Goal: Book appointment/travel/reservation

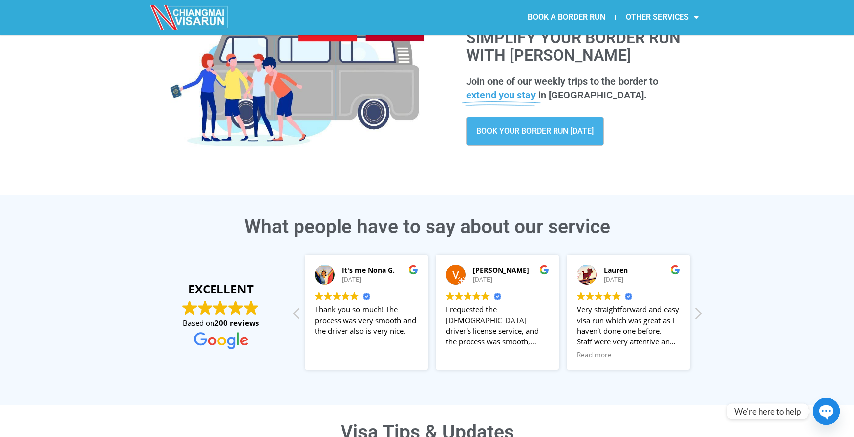
scroll to position [53, 0]
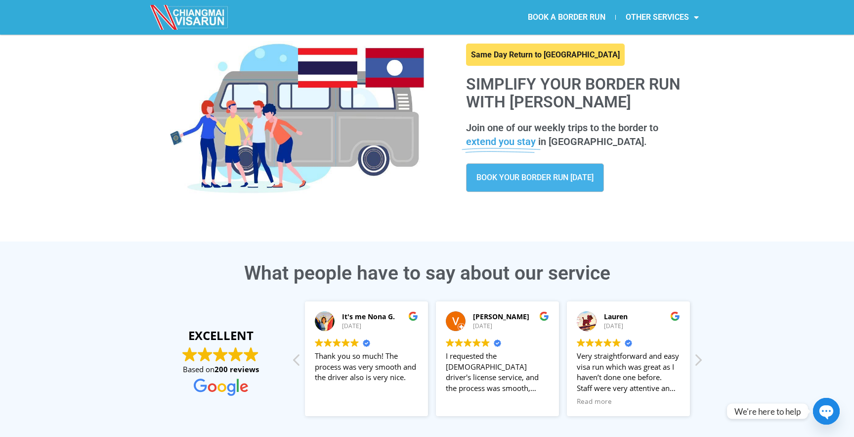
click at [524, 182] on link "BOOK YOUR BORDER RUN TODAY" at bounding box center [535, 177] width 138 height 29
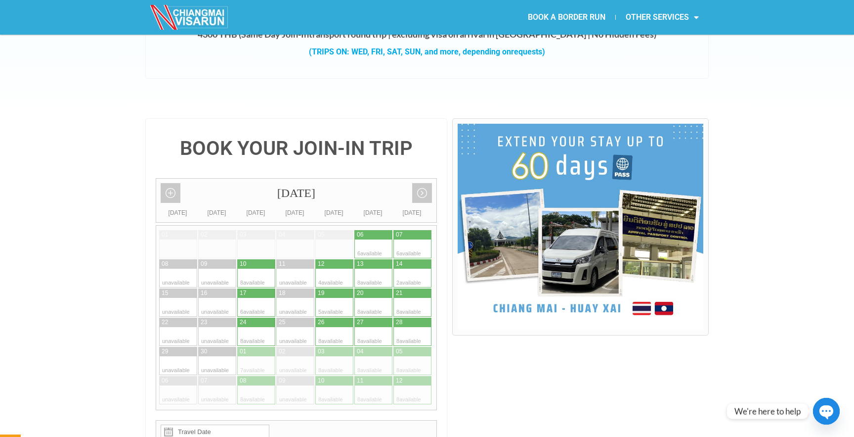
scroll to position [163, 0]
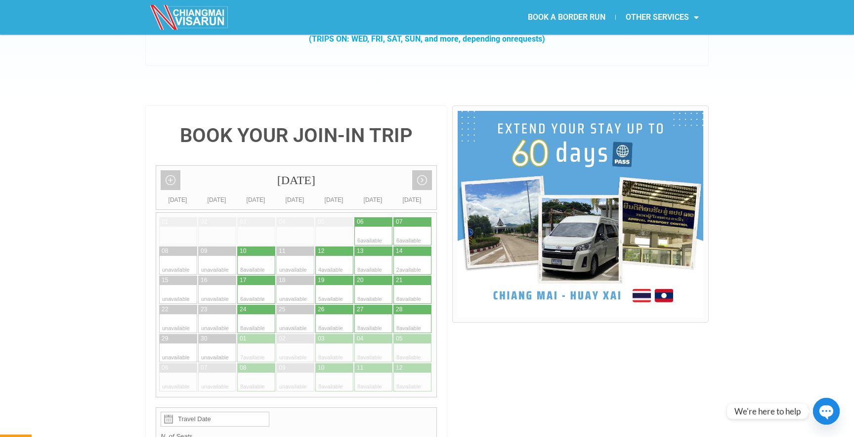
click at [376, 343] on div at bounding box center [383, 352] width 19 height 19
type input "[DATE]"
radio input "true"
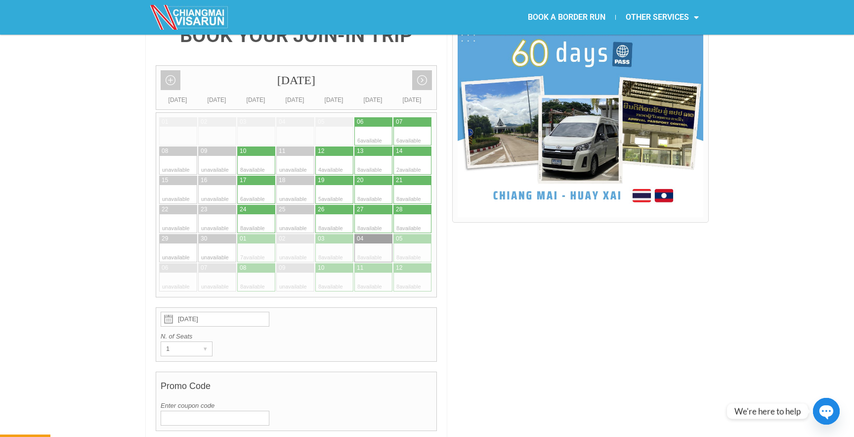
click at [374, 185] on div at bounding box center [383, 194] width 19 height 19
type input "[DATE]"
radio input "true"
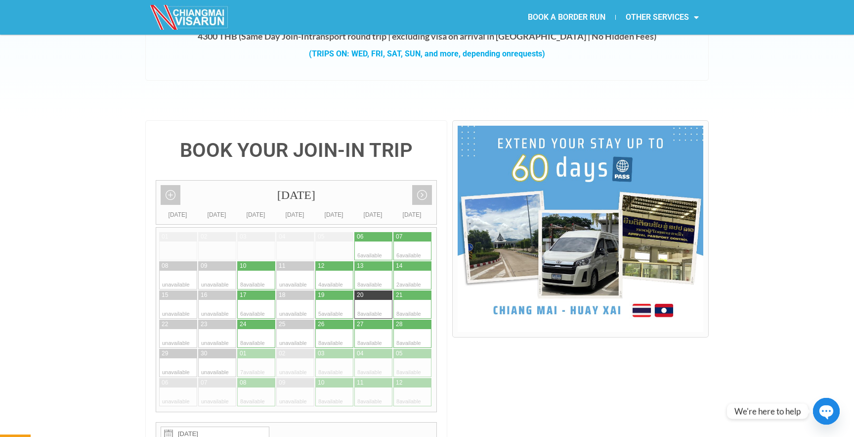
scroll to position [139, 0]
